Goal: Information Seeking & Learning: Learn about a topic

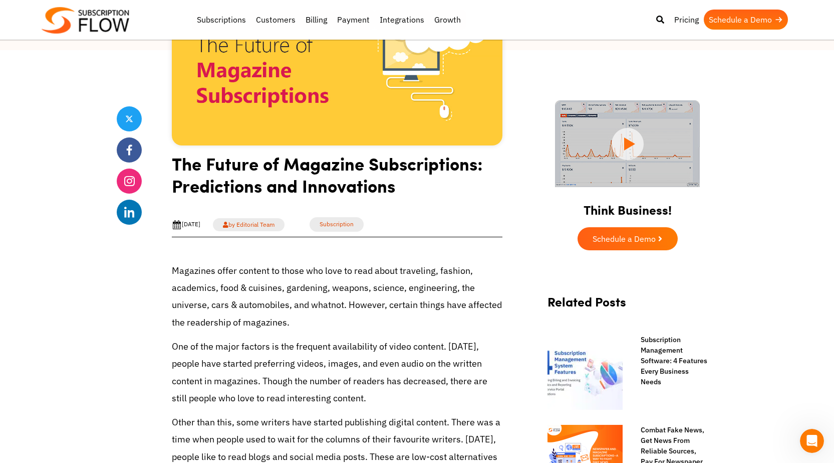
scroll to position [194, 0]
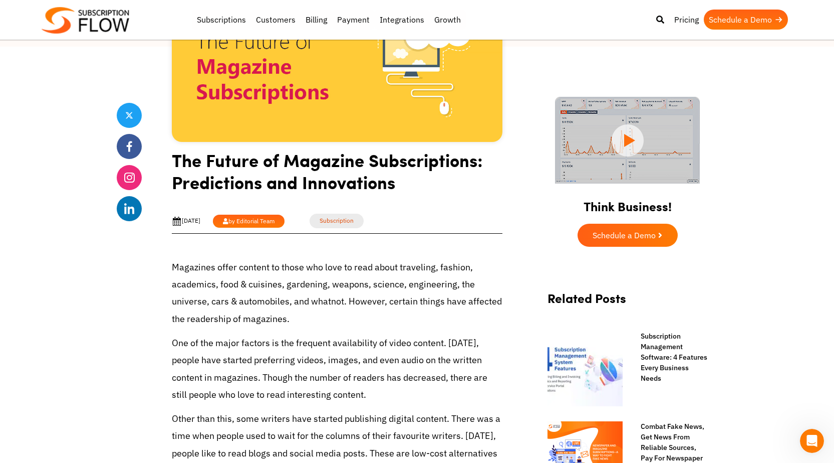
click at [276, 222] on link "by Editorial Team" at bounding box center [249, 221] width 72 height 13
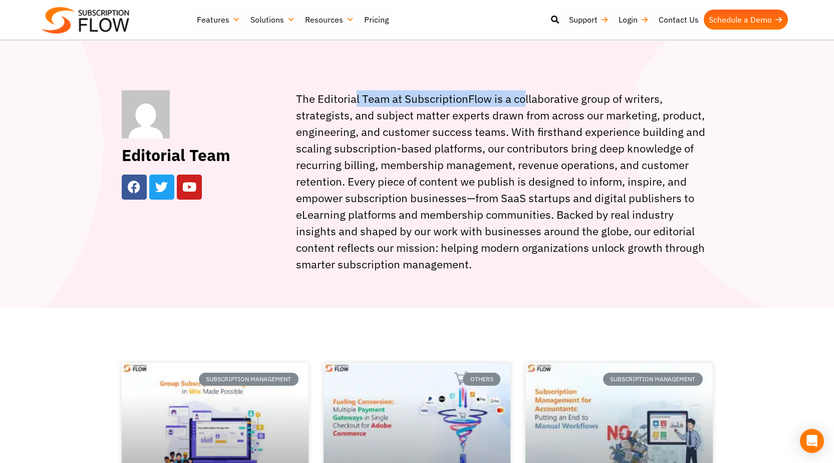
drag, startPoint x: 316, startPoint y: 99, endPoint x: 488, endPoint y: 97, distance: 171.4
click at [488, 97] on div "The Editorial Team at SubscriptionFlow is a collaborative group of writers, str…" at bounding box center [504, 181] width 417 height 182
copy div "Editorial Team at SubscriptionFlow"
